Goal: Information Seeking & Learning: Learn about a topic

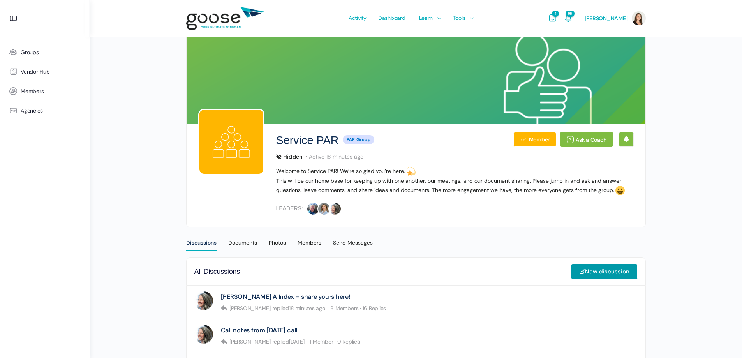
click at [142, 186] on div "Service PAR Hidden PAR Group Member Ask a Coach Hidden PAR Group Active 18 minu…" at bounding box center [416, 321] width 652 height 643
click at [196, 243] on div "Discussions" at bounding box center [201, 245] width 30 height 12
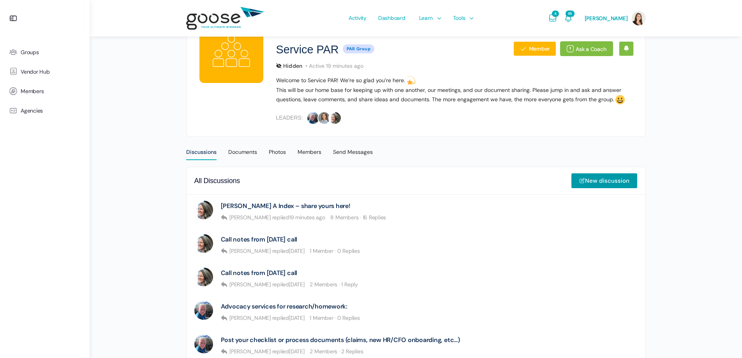
scroll to position [182, 0]
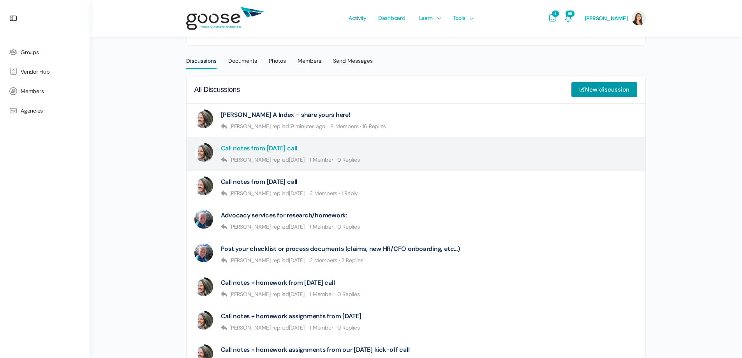
click at [257, 147] on link "Call notes from [DATE] call" at bounding box center [259, 147] width 77 height 7
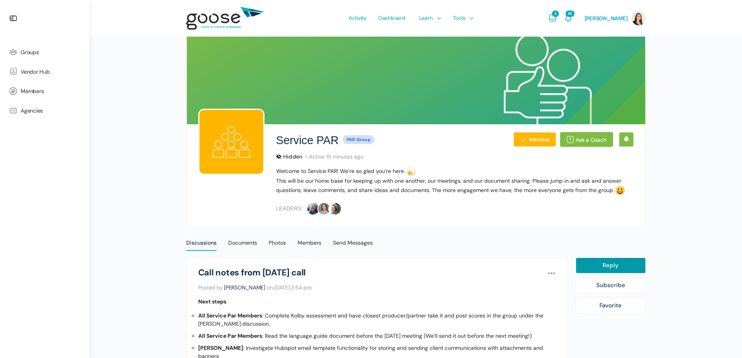
drag, startPoint x: 39, startPoint y: 50, endPoint x: 45, endPoint y: 51, distance: 5.9
click at [40, 50] on link "Groups" at bounding box center [45, 51] width 82 height 19
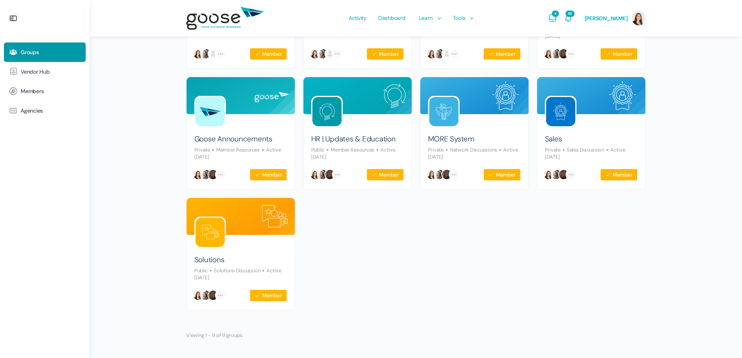
scroll to position [86, 0]
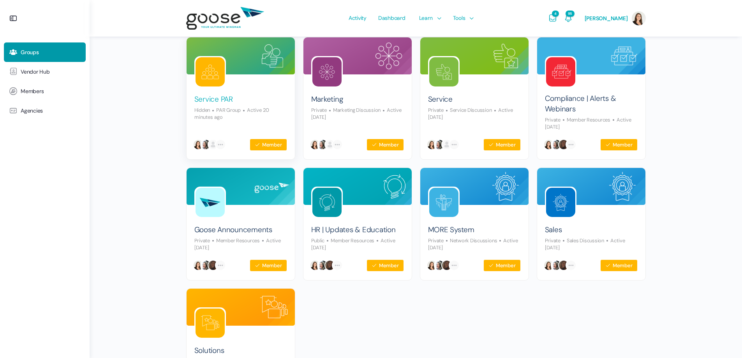
click at [216, 96] on link "Service PAR" at bounding box center [213, 99] width 39 height 11
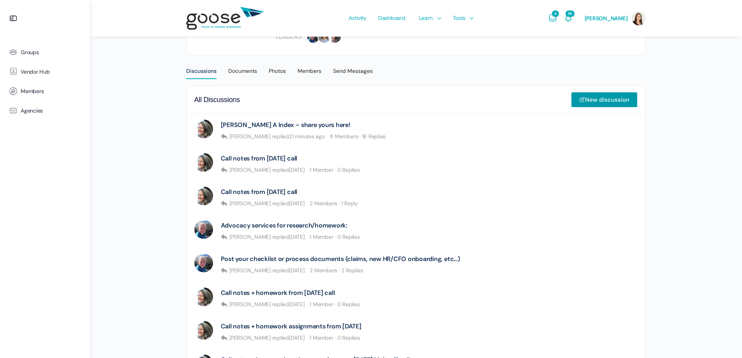
scroll to position [182, 0]
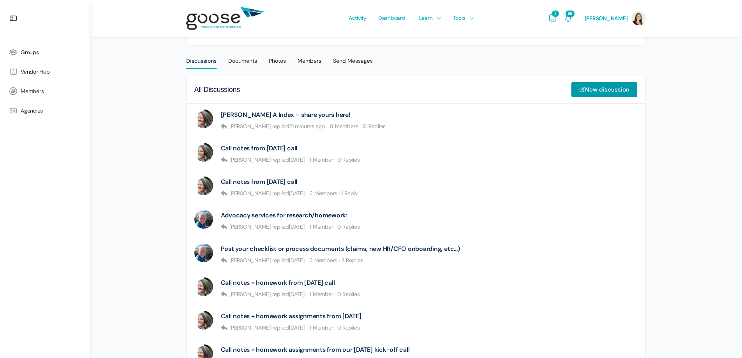
click at [251, 115] on link "Kolbe A Index – share yours here!" at bounding box center [286, 114] width 130 height 7
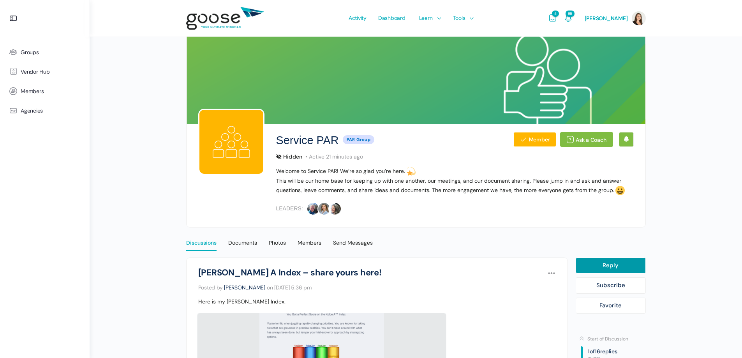
click at [194, 239] on div "Discussions" at bounding box center [201, 245] width 30 height 12
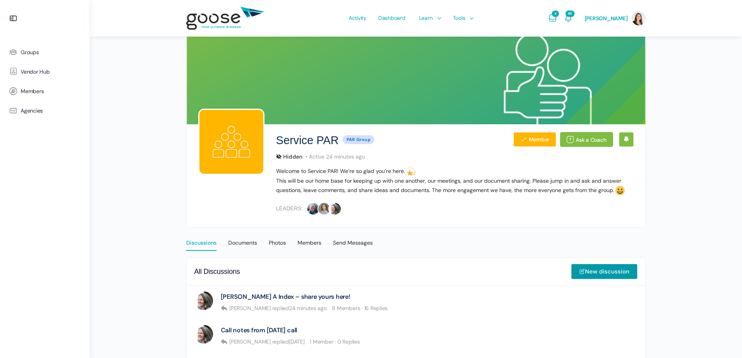
scroll to position [91, 0]
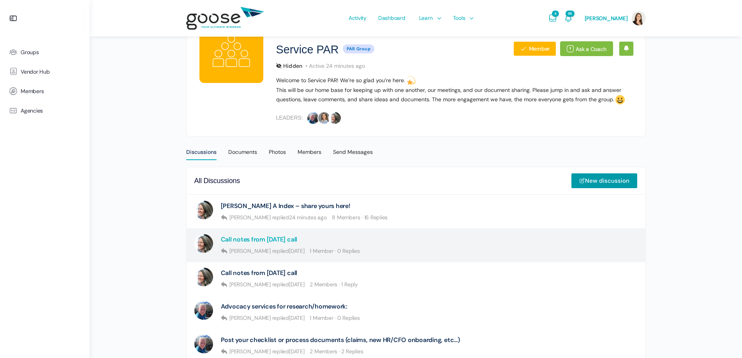
click at [258, 239] on link "Call notes from [DATE] call" at bounding box center [259, 239] width 77 height 7
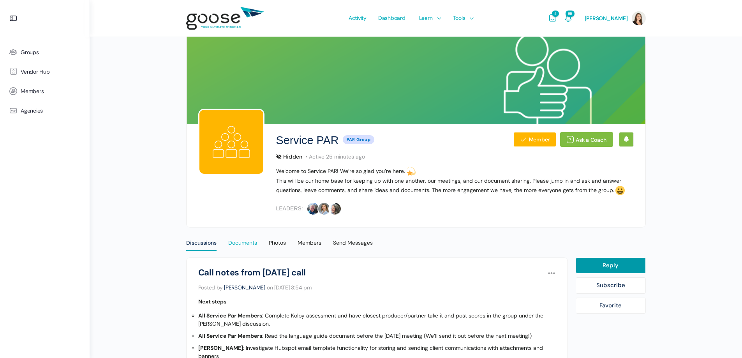
click at [243, 244] on div "Documents" at bounding box center [242, 245] width 29 height 12
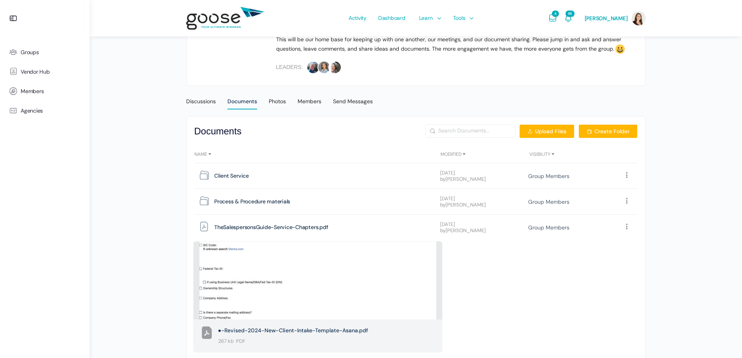
scroll to position [114, 0]
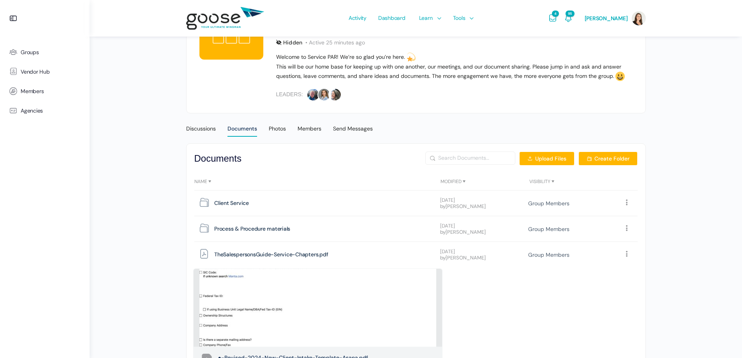
click at [204, 201] on icon at bounding box center [204, 202] width 12 height 15
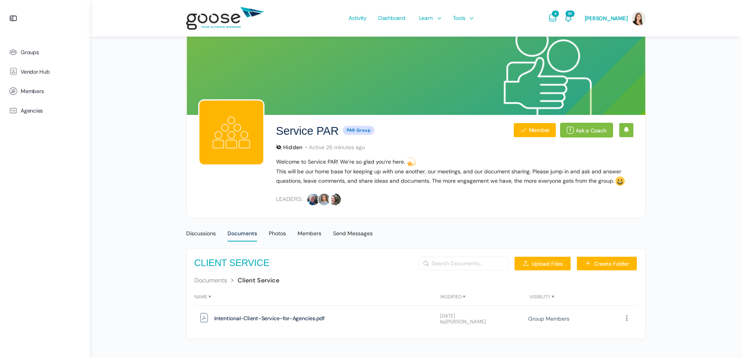
scroll to position [12, 0]
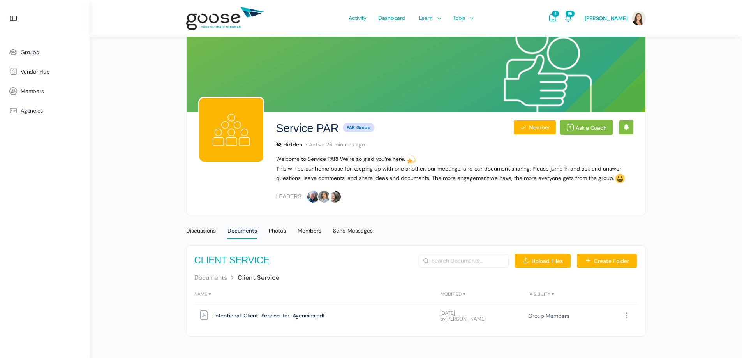
click at [212, 280] on link "Documents" at bounding box center [210, 277] width 33 height 8
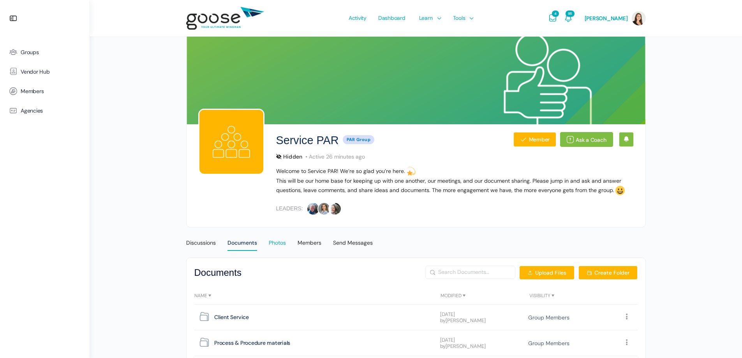
click at [281, 242] on div "Photos" at bounding box center [277, 245] width 17 height 12
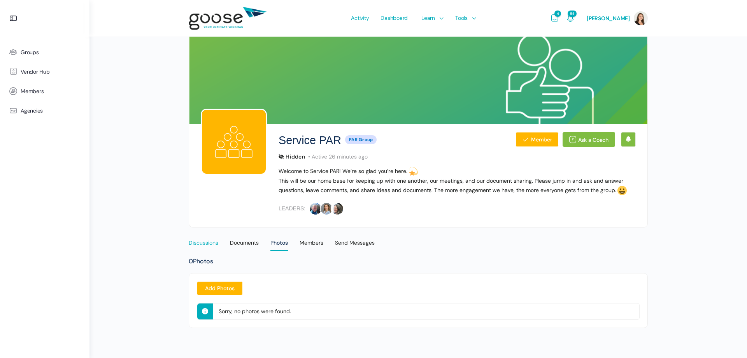
click at [200, 242] on div "Discussions" at bounding box center [204, 245] width 30 height 12
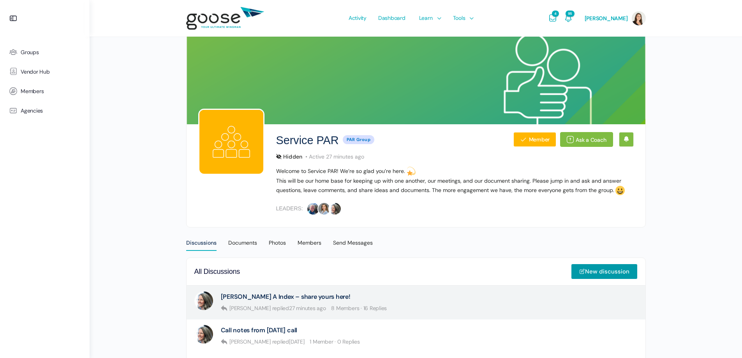
click at [275, 301] on div "[PERSON_NAME] A Index – share yours here!" at bounding box center [304, 296] width 166 height 11
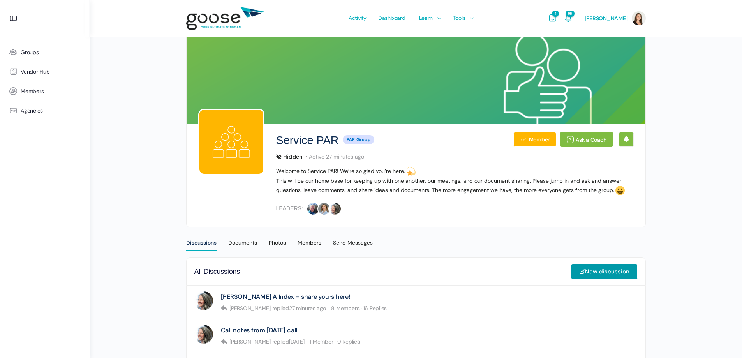
click at [272, 299] on link "[PERSON_NAME] A Index – share yours here!" at bounding box center [286, 296] width 130 height 7
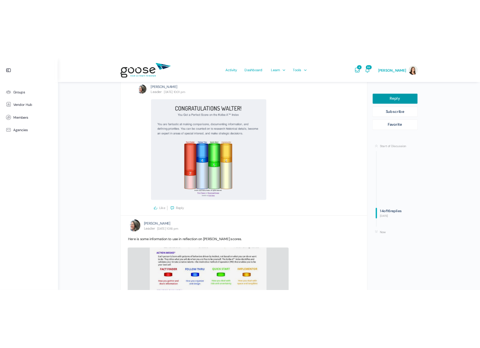
scroll to position [3088, 0]
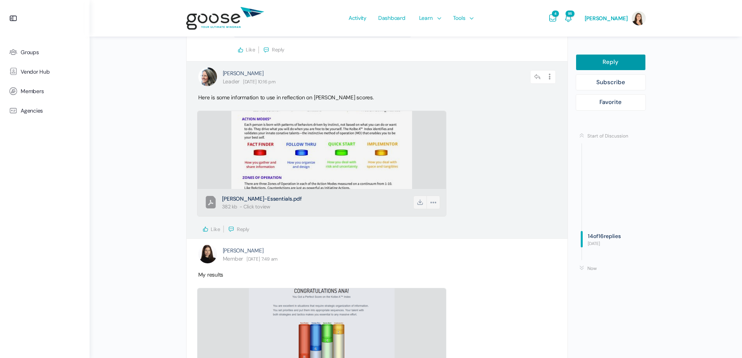
click at [302, 153] on img at bounding box center [321, 150] width 181 height 234
click at [240, 197] on span "[PERSON_NAME]-Essentials.pdf" at bounding box center [317, 199] width 190 height 8
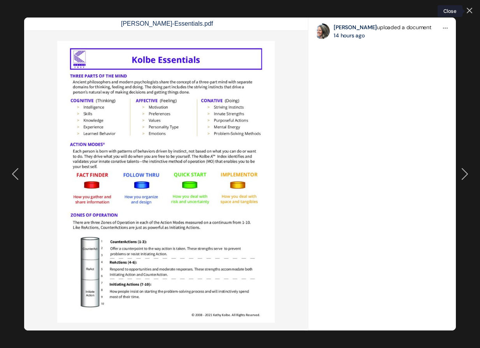
click at [470, 9] on icon at bounding box center [469, 10] width 5 height 5
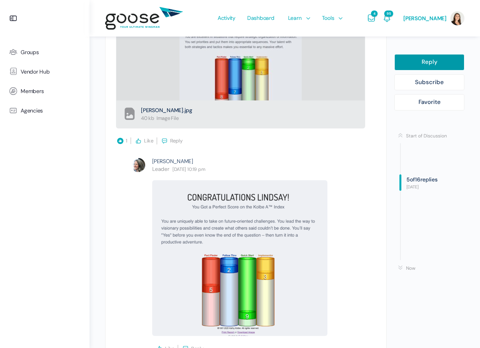
scroll to position [1181, 0]
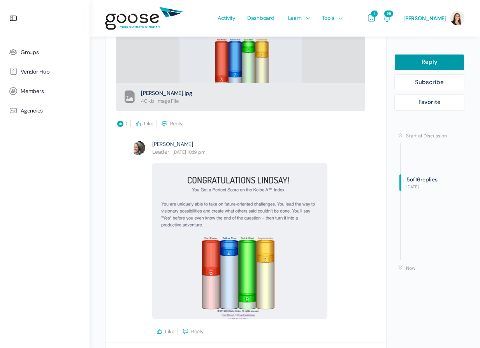
click at [278, 225] on link at bounding box center [239, 241] width 175 height 156
